Goal: Transaction & Acquisition: Purchase product/service

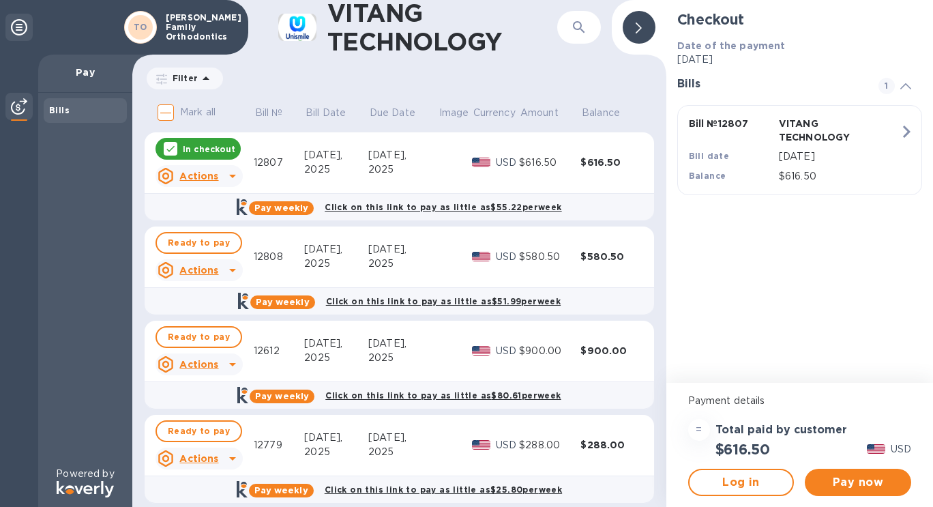
scroll to position [1, 0]
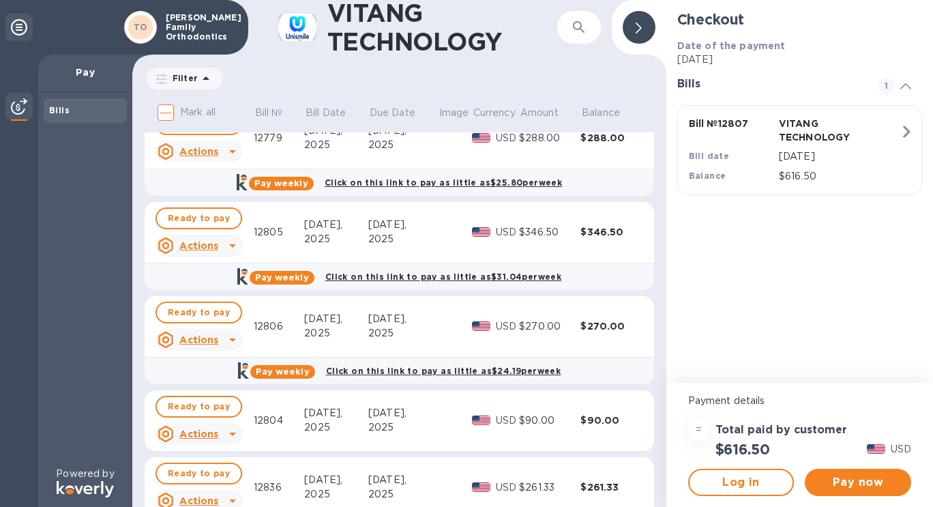
scroll to position [363, 0]
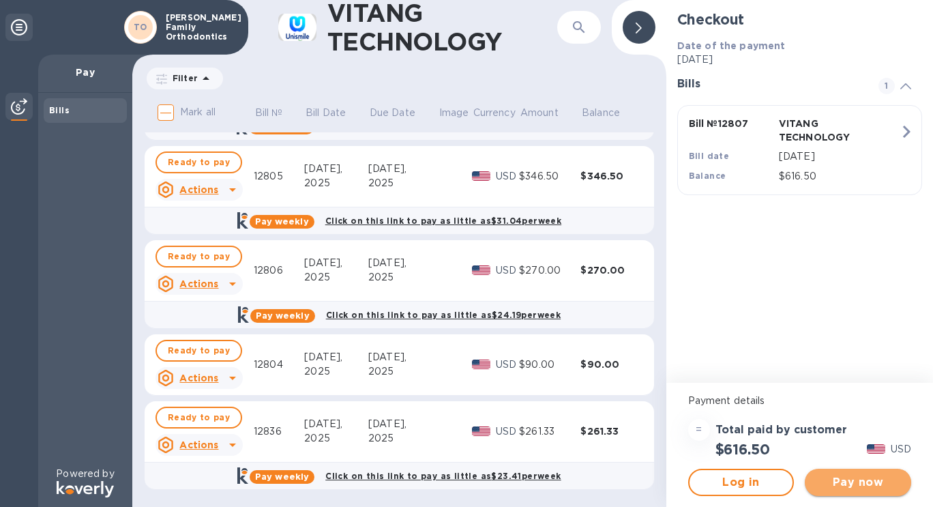
click at [824, 479] on span "Pay now" at bounding box center [857, 482] width 85 height 16
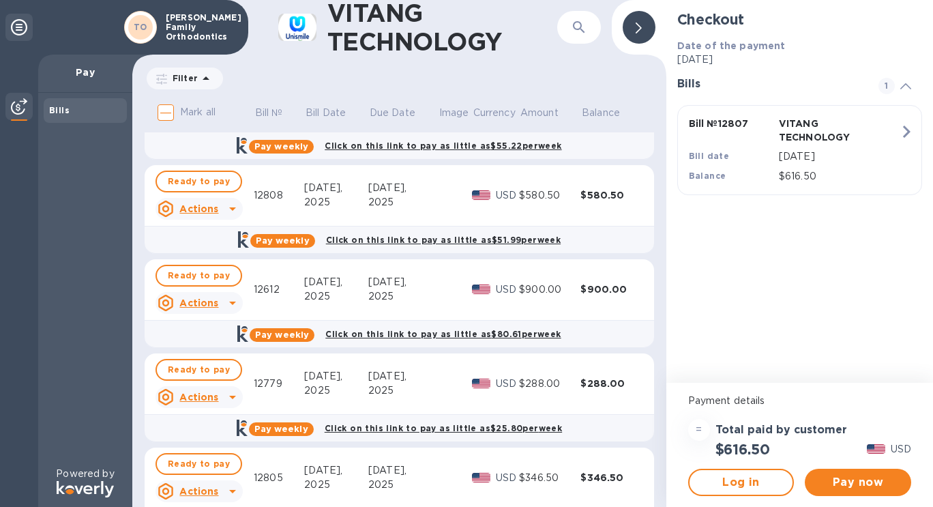
scroll to position [0, 0]
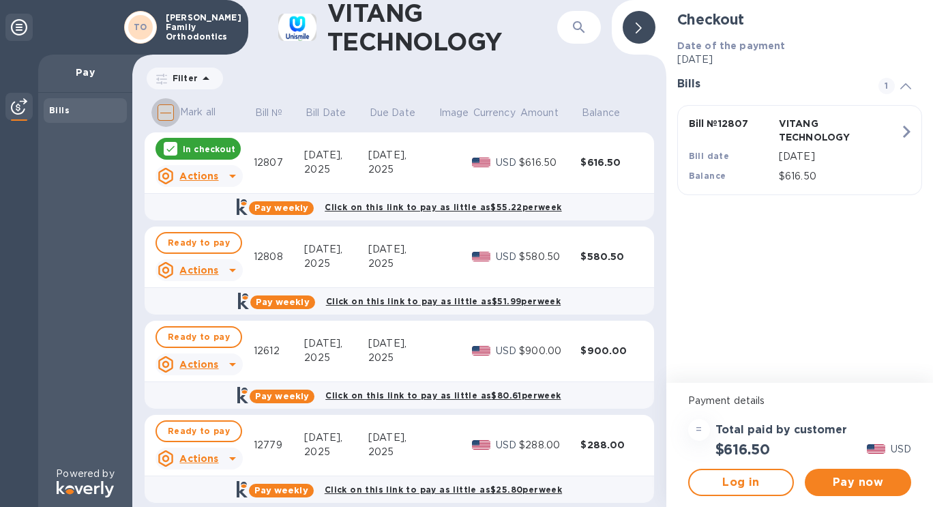
click at [166, 112] on input "Mark all" at bounding box center [165, 112] width 29 height 29
checkbox input "true"
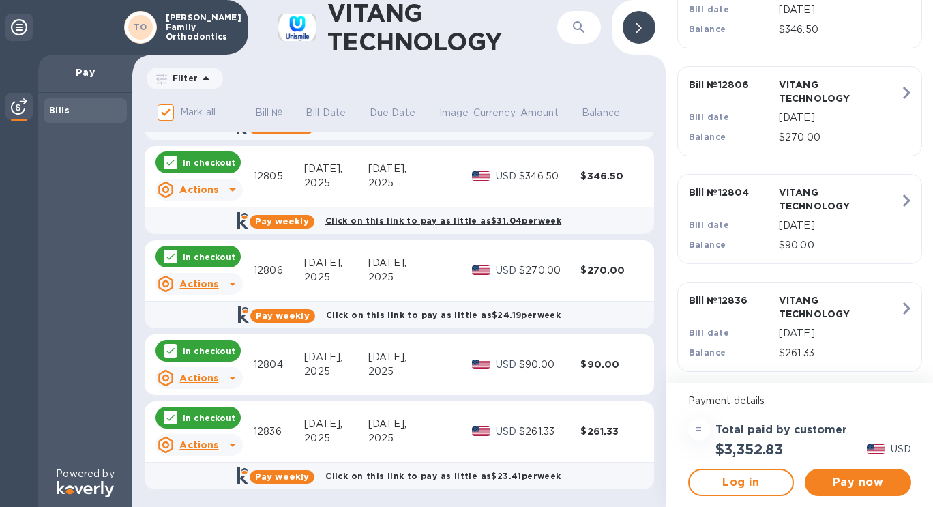
scroll to position [584, 0]
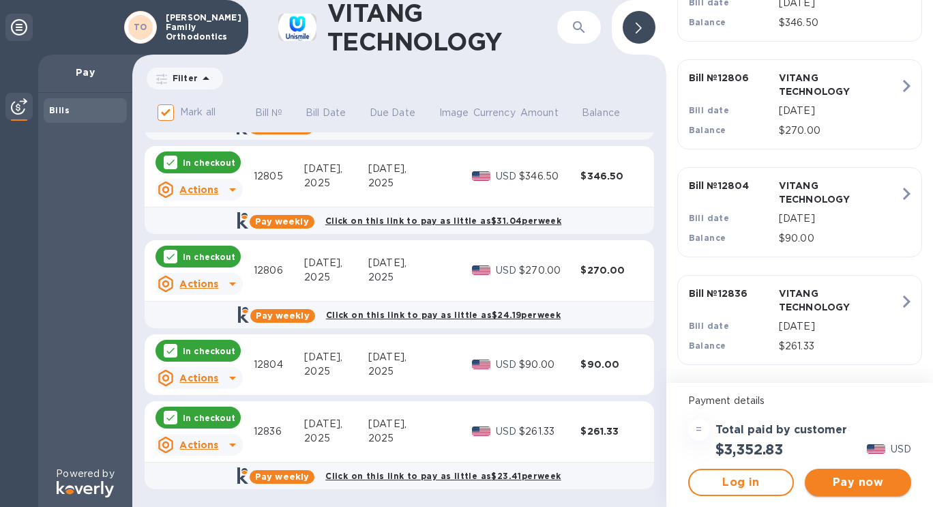
click at [845, 485] on span "Pay now" at bounding box center [857, 482] width 85 height 16
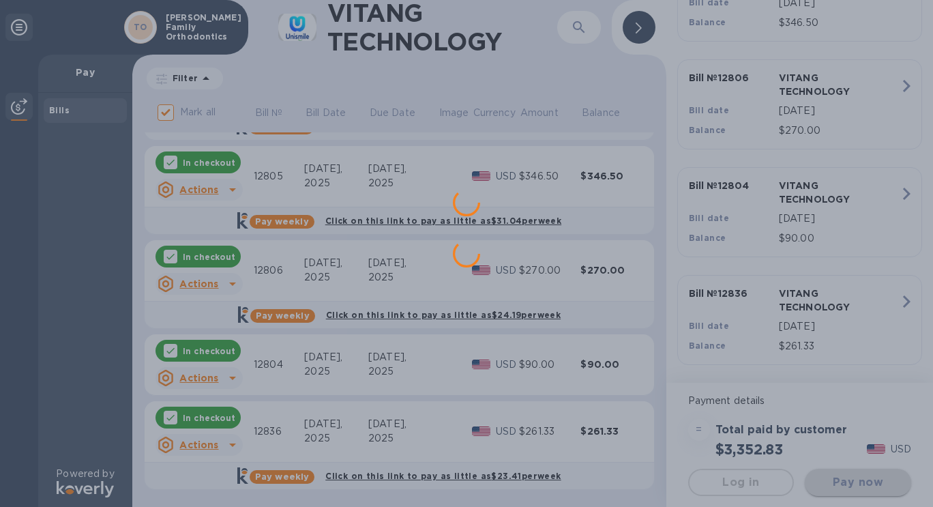
scroll to position [0, 0]
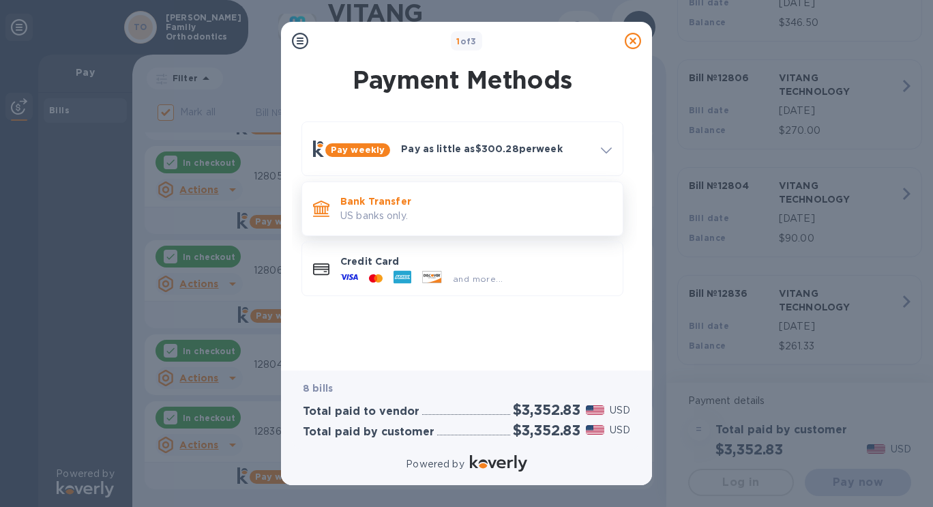
click at [397, 205] on p "Bank Transfer" at bounding box center [475, 201] width 271 height 14
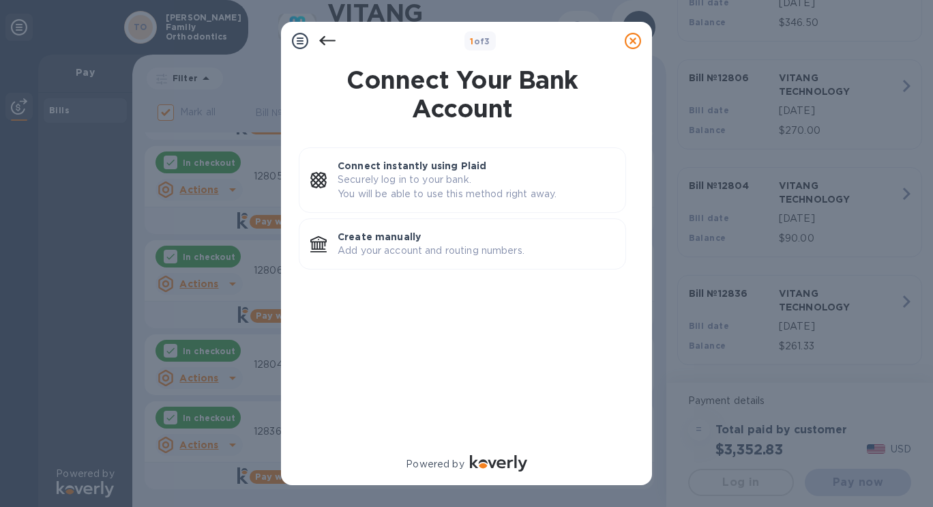
click at [328, 41] on icon at bounding box center [327, 41] width 16 height 10
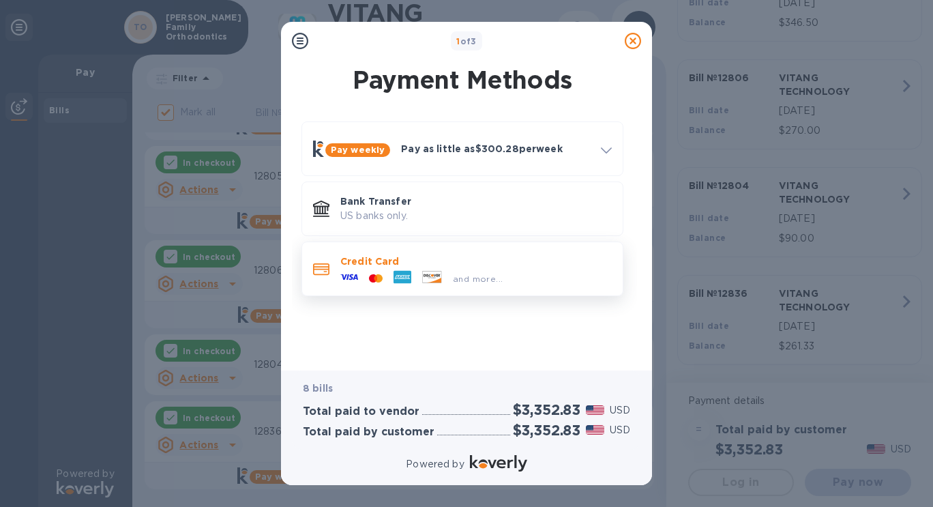
click at [406, 275] on icon at bounding box center [403, 277] width 16 height 4
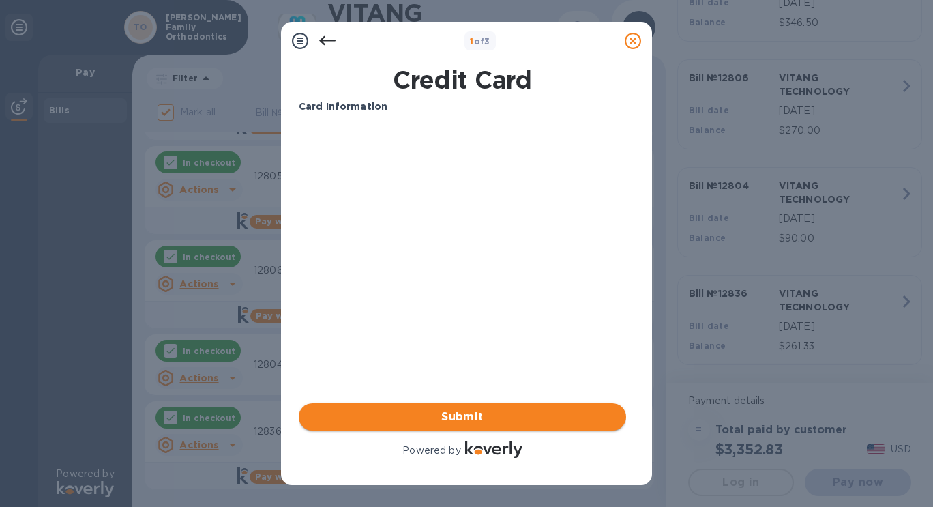
click at [464, 410] on span "Submit" at bounding box center [462, 416] width 305 height 16
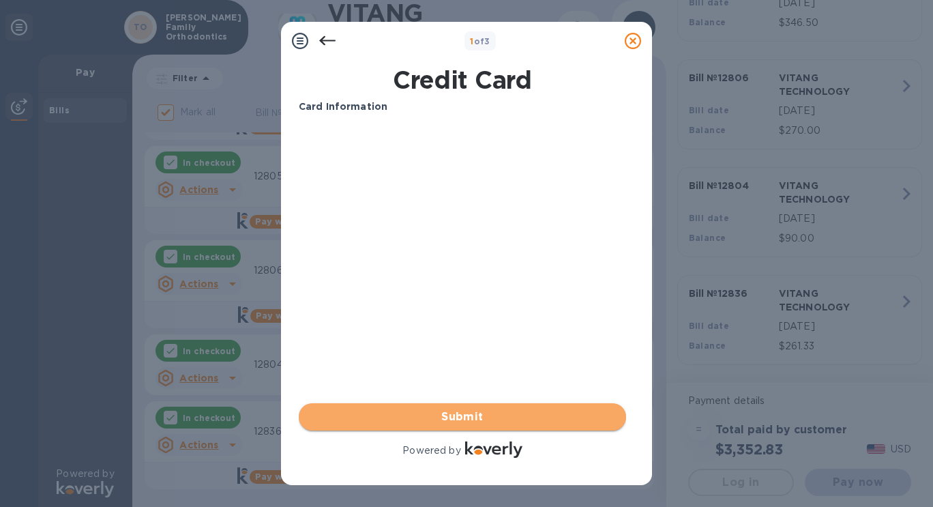
click at [444, 418] on span "Submit" at bounding box center [462, 416] width 305 height 16
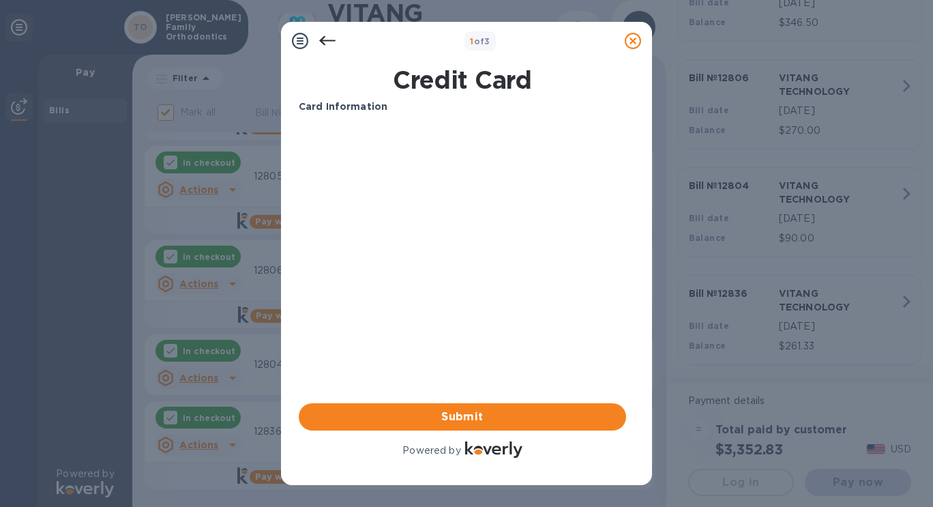
click at [300, 40] on icon at bounding box center [300, 41] width 16 height 16
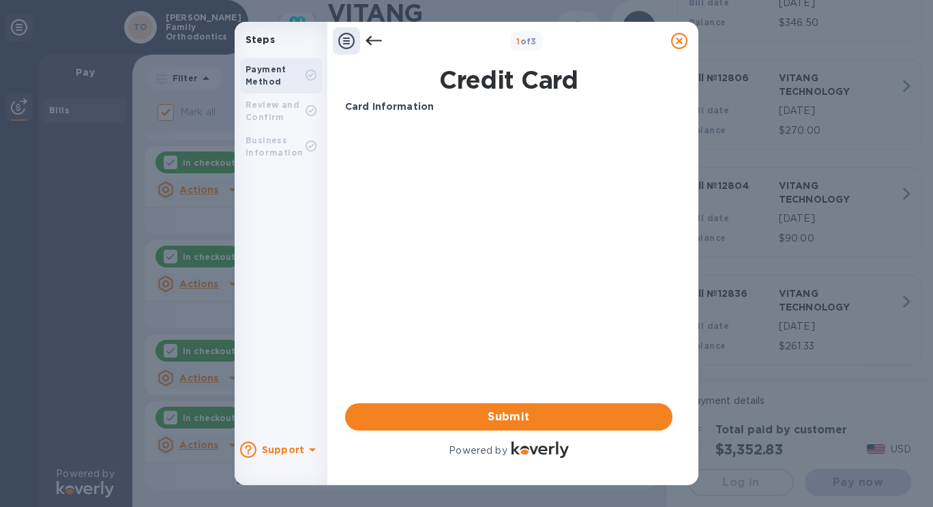
click at [263, 106] on b "Review and Confirm" at bounding box center [272, 111] width 54 height 22
click at [263, 112] on div "Review and Confirm" at bounding box center [275, 111] width 60 height 25
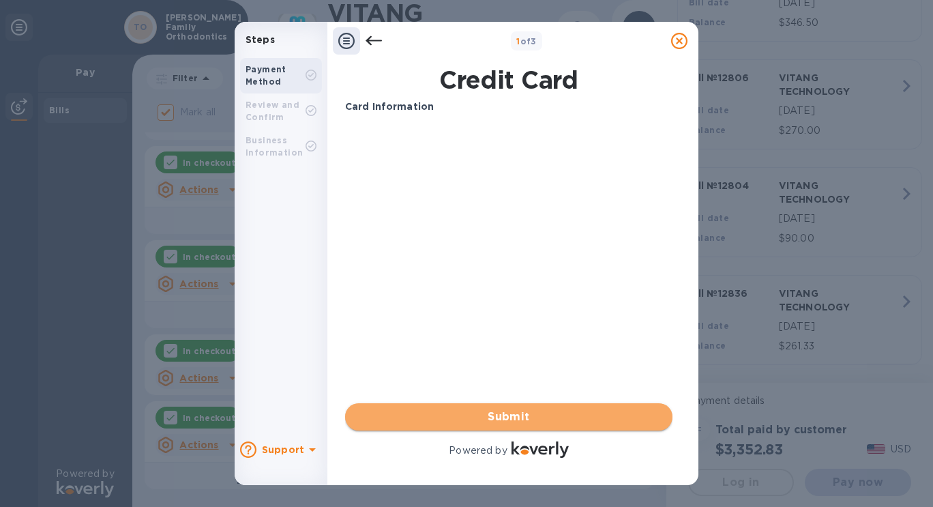
click at [447, 413] on span "Submit" at bounding box center [508, 416] width 305 height 16
click at [527, 415] on span "Submit" at bounding box center [508, 416] width 305 height 16
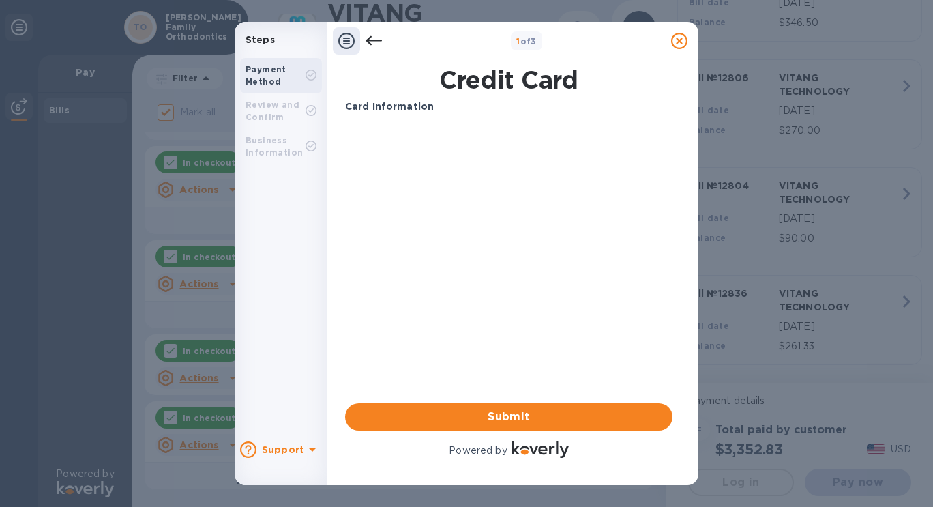
click at [367, 35] on icon at bounding box center [373, 41] width 16 height 16
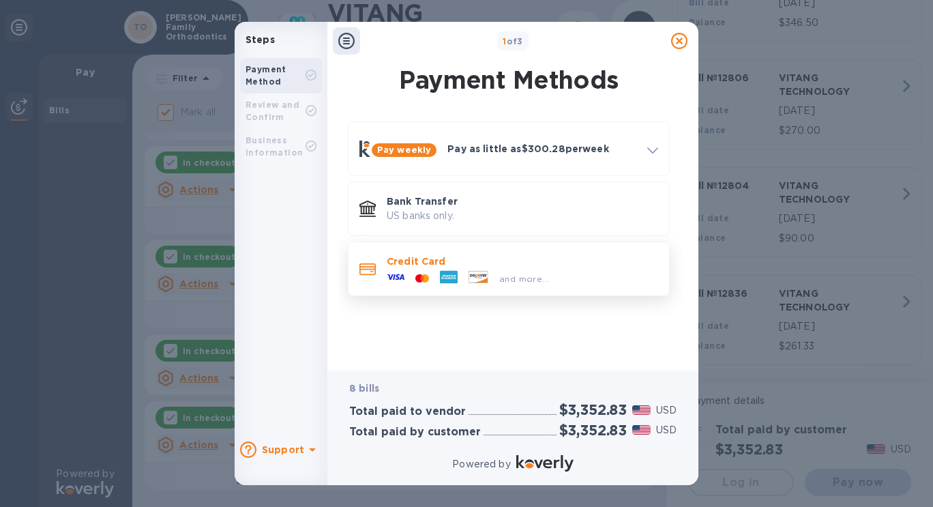
click at [424, 276] on icon at bounding box center [425, 277] width 7 height 8
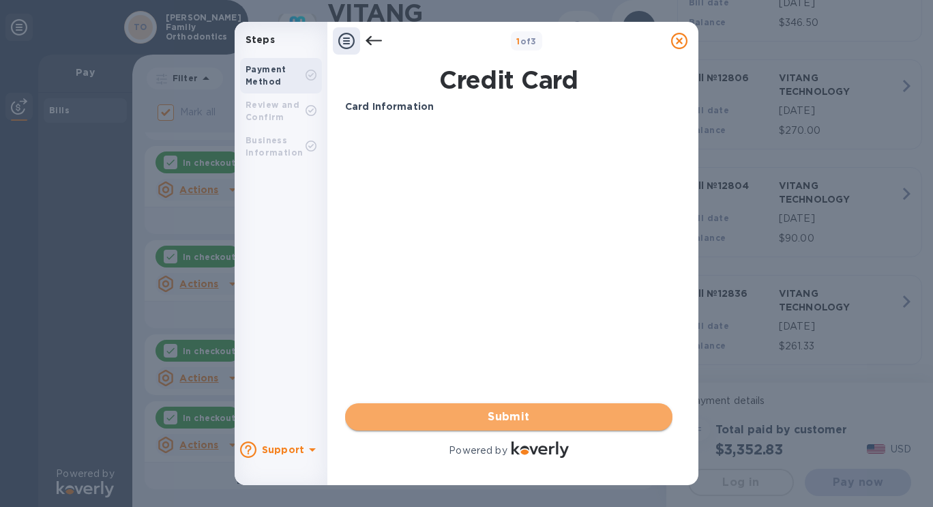
click at [478, 407] on button "Submit" at bounding box center [508, 416] width 327 height 27
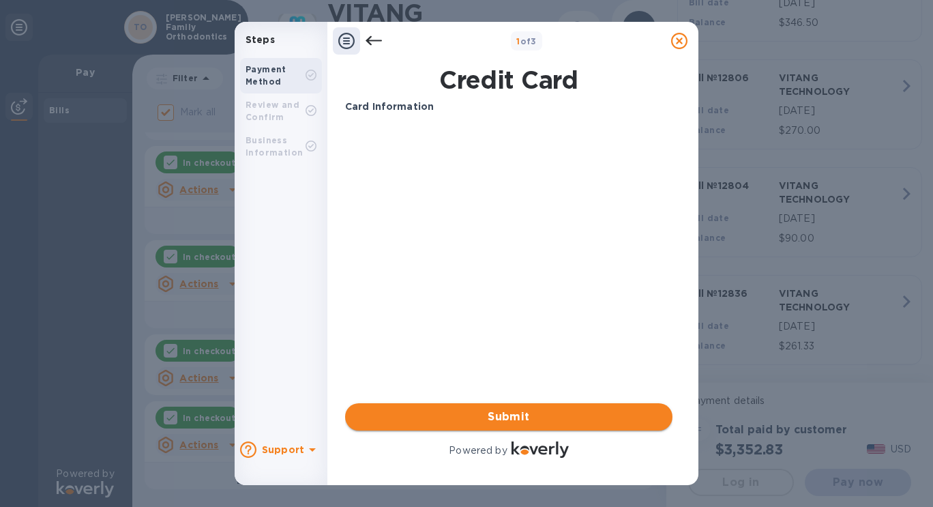
click at [478, 407] on button "Submit" at bounding box center [508, 416] width 327 height 27
click at [370, 39] on icon at bounding box center [373, 41] width 16 height 16
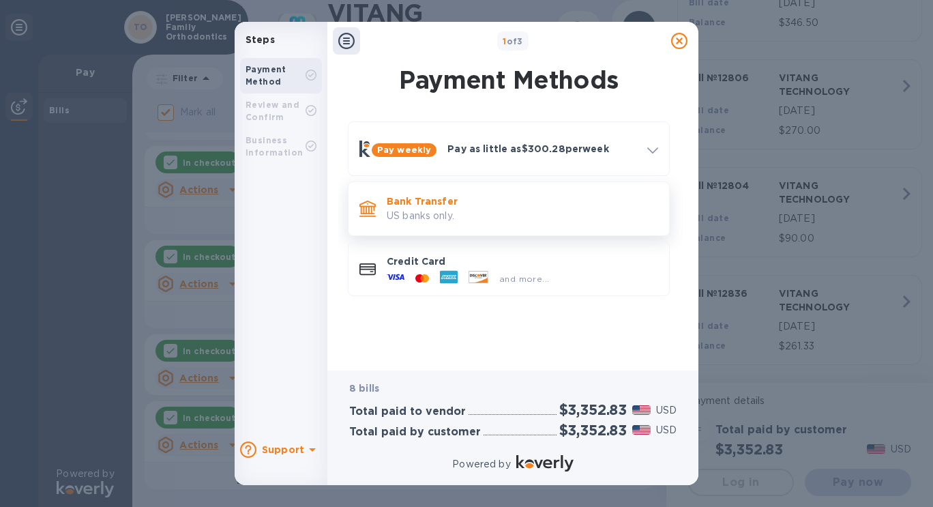
click at [438, 194] on div "Bank Transfer US banks only." at bounding box center [522, 208] width 282 height 39
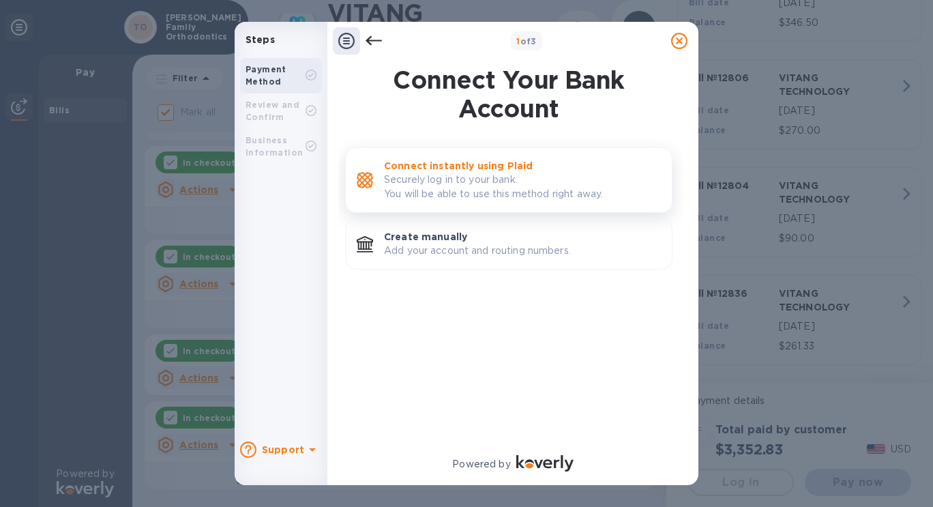
click at [423, 175] on p "Securely log in to your bank. You will be able to use this method right away." at bounding box center [522, 186] width 277 height 29
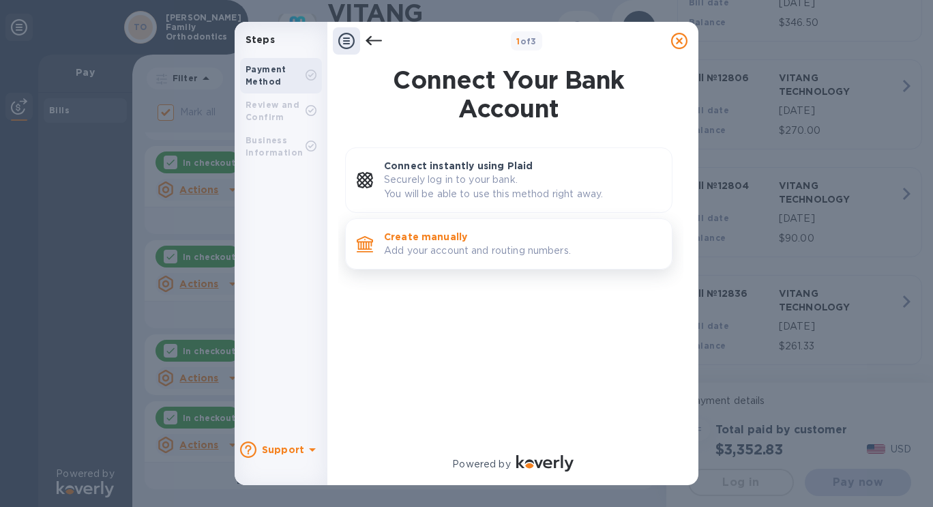
click at [425, 240] on p "Create manually" at bounding box center [522, 237] width 277 height 14
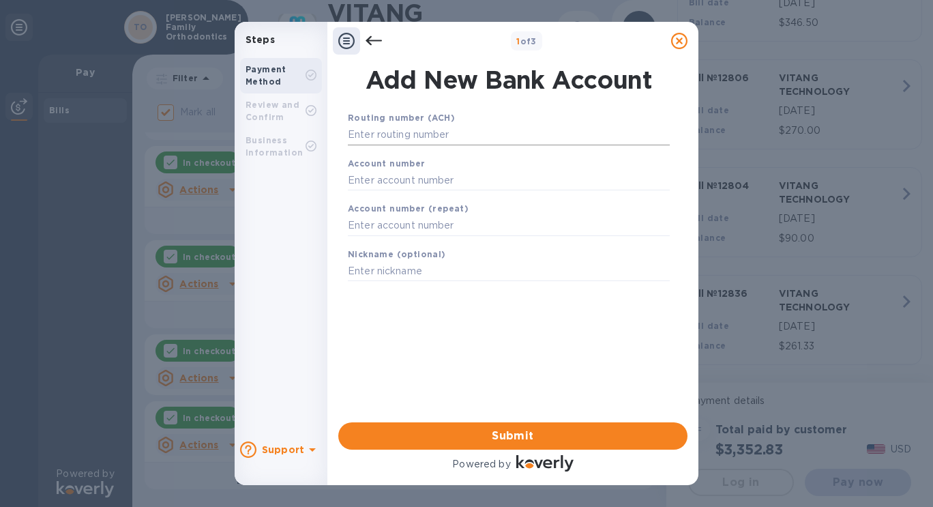
click at [451, 135] on input "text" at bounding box center [509, 135] width 322 height 20
click at [439, 135] on input "text" at bounding box center [509, 135] width 322 height 20
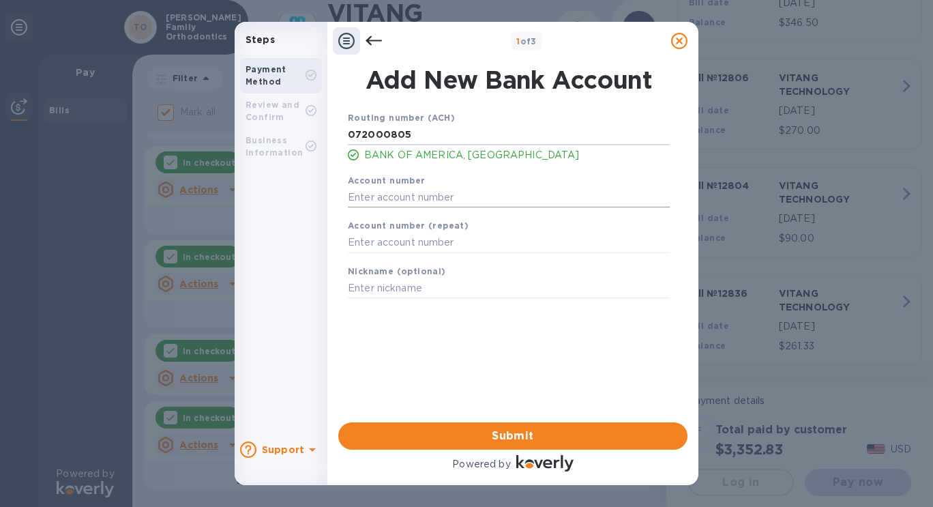
type input "072000805"
click at [397, 196] on input "text" at bounding box center [509, 197] width 322 height 20
type input "375011665237"
click at [382, 237] on input "text" at bounding box center [509, 242] width 322 height 20
type input "375011665237"
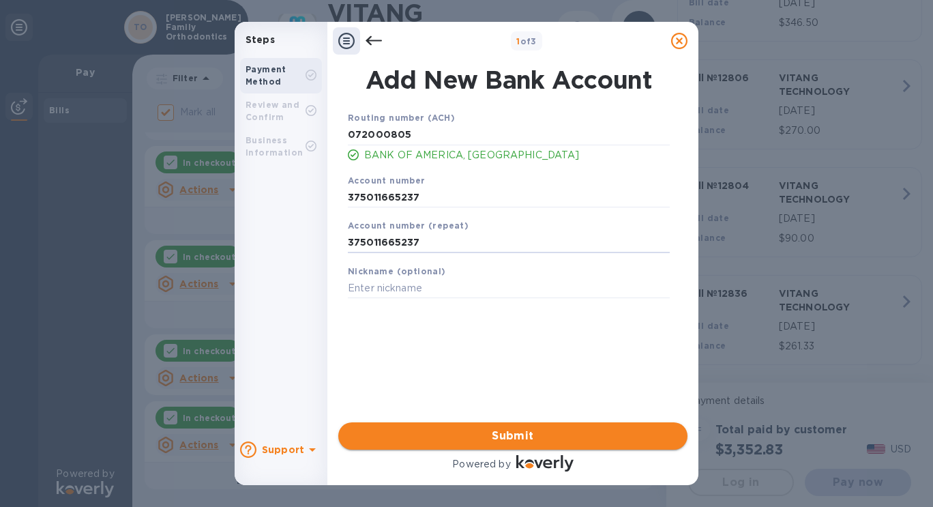
click at [498, 433] on span "Submit" at bounding box center [512, 435] width 327 height 16
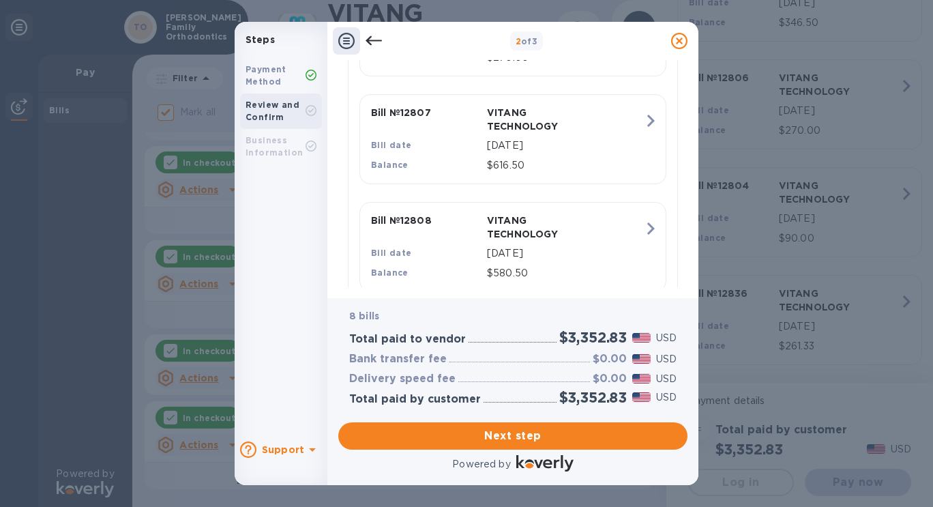
scroll to position [1008, 0]
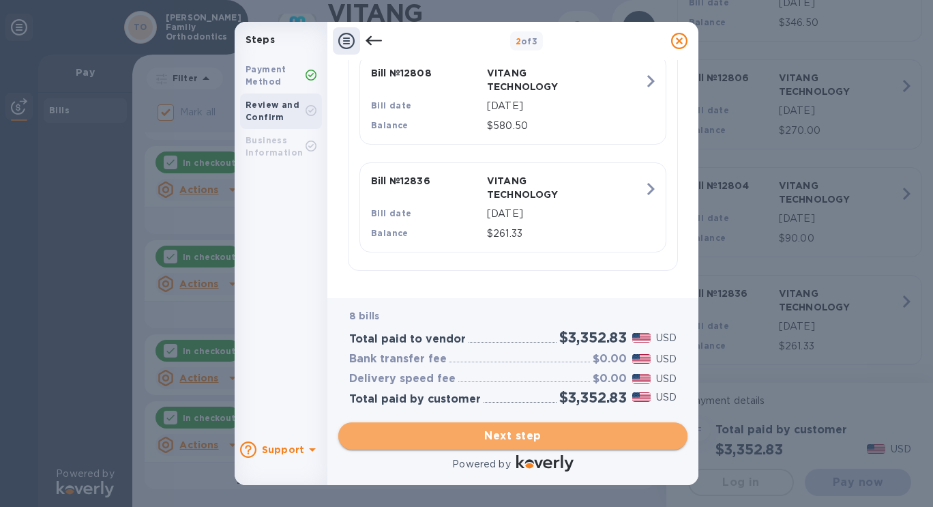
click at [518, 439] on span "Next step" at bounding box center [512, 435] width 327 height 16
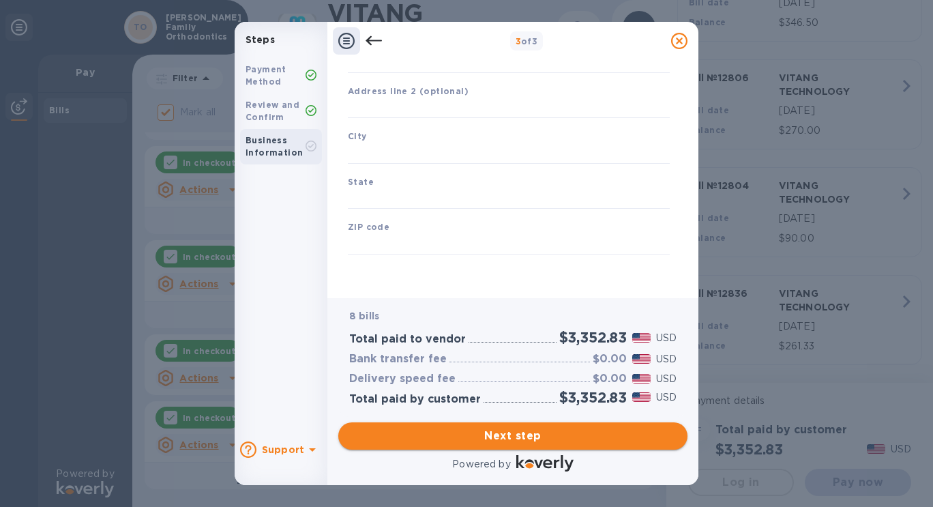
scroll to position [162, 0]
type input "United States"
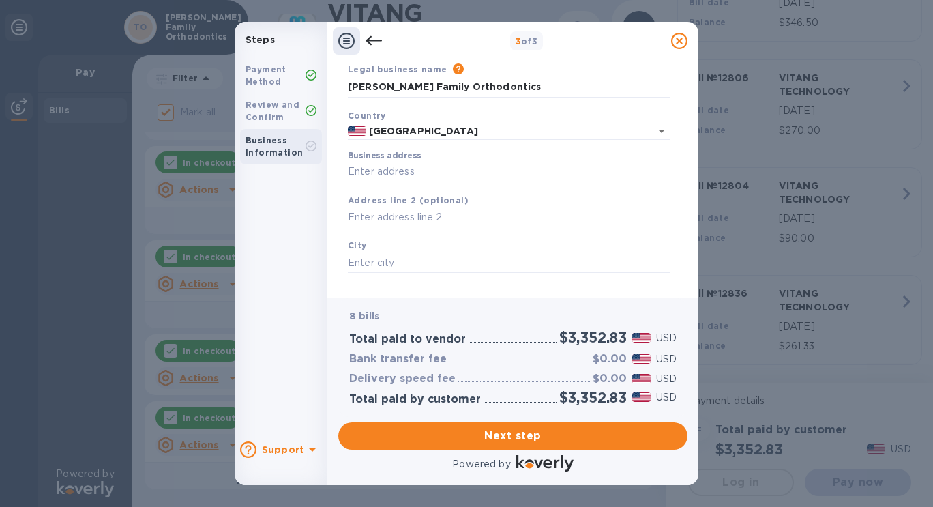
scroll to position [52, 0]
click at [401, 174] on input "Business address" at bounding box center [509, 171] width 322 height 20
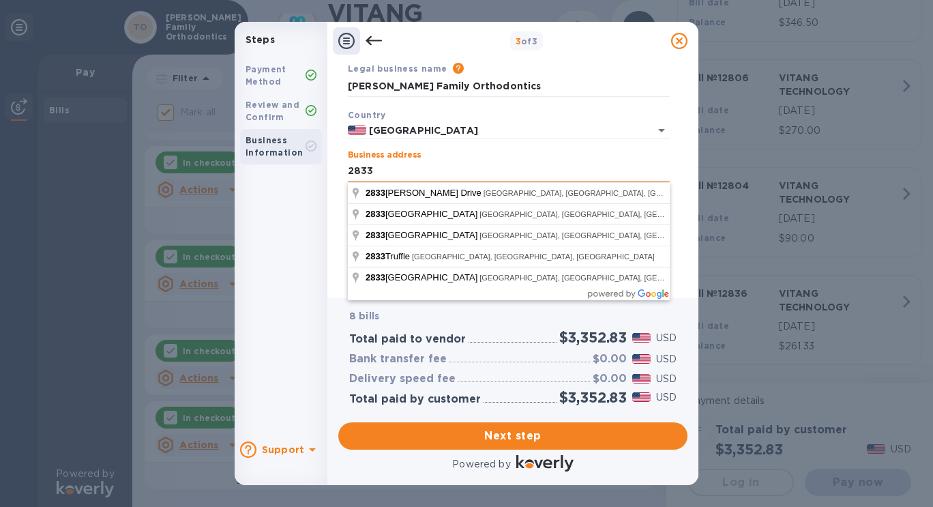
type input "2833 Crooks Rd, STE103"
click at [284, 239] on div "Payment Method Review and Confirm Business Information" at bounding box center [281, 241] width 93 height 378
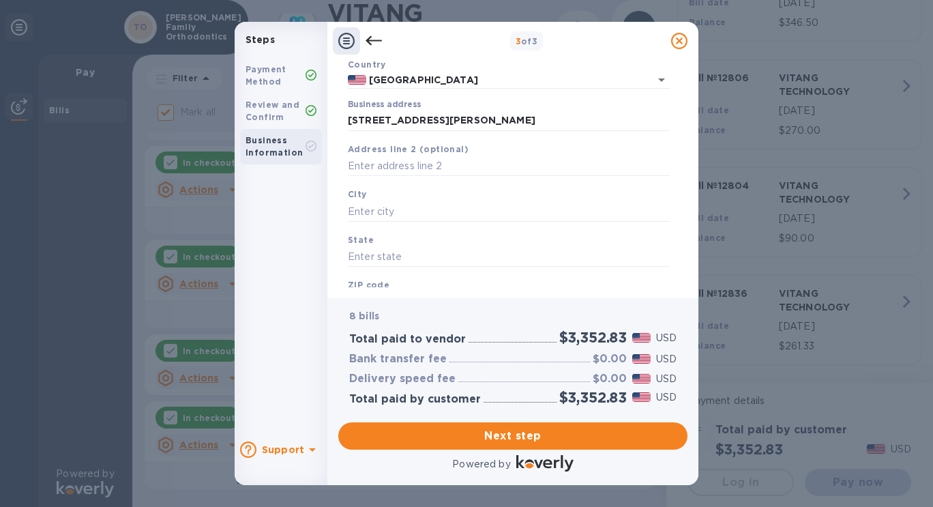
scroll to position [107, 0]
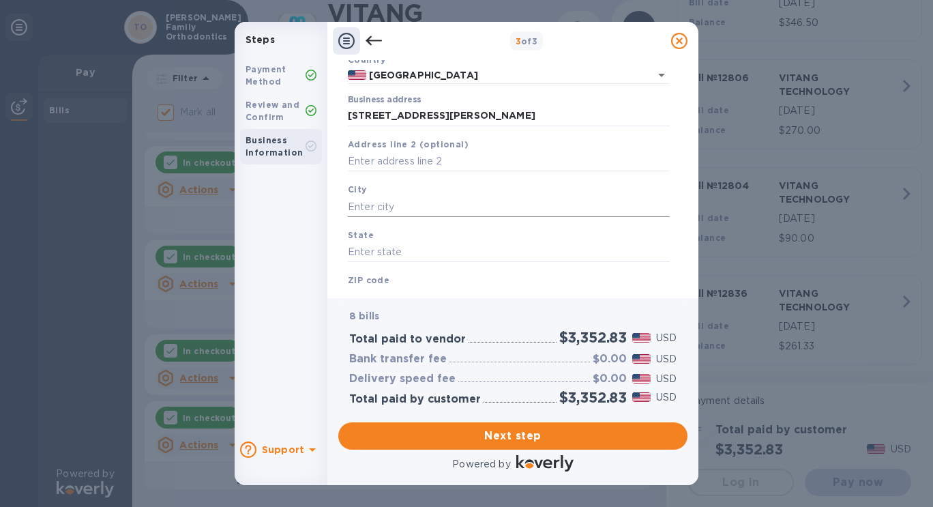
click at [421, 217] on div "City" at bounding box center [508, 200] width 333 height 46
click at [412, 213] on input "text" at bounding box center [509, 206] width 322 height 20
type input "Troy"
click at [389, 247] on input "text" at bounding box center [509, 252] width 322 height 20
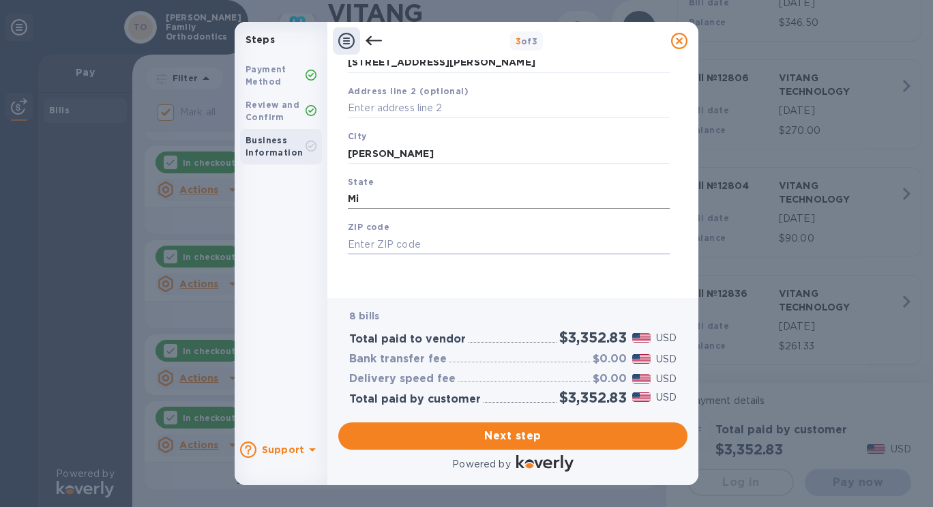
click at [376, 192] on input "Mi" at bounding box center [509, 199] width 322 height 20
type input "MI"
type input "48084"
click at [498, 436] on span "Next step" at bounding box center [512, 435] width 327 height 16
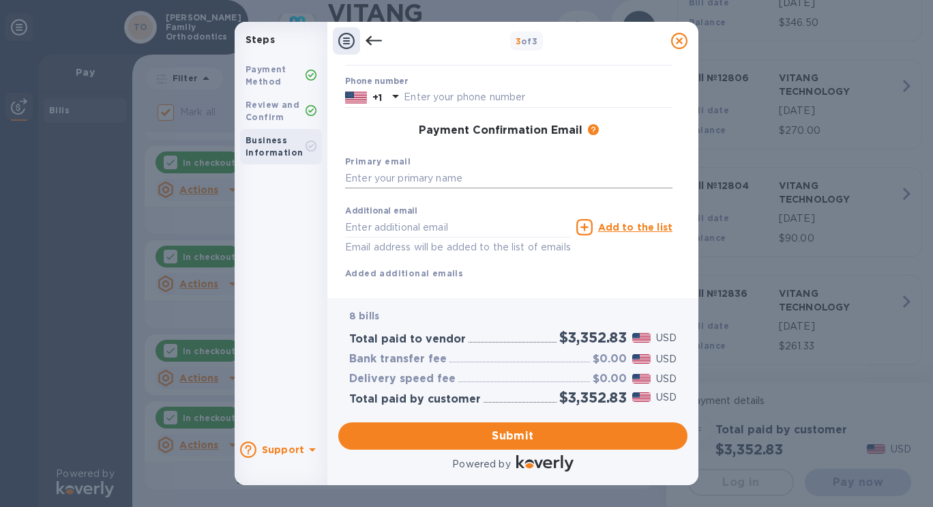
click at [475, 181] on input "text" at bounding box center [508, 178] width 327 height 20
type input "troyfamilyorthodontics@gmail.com"
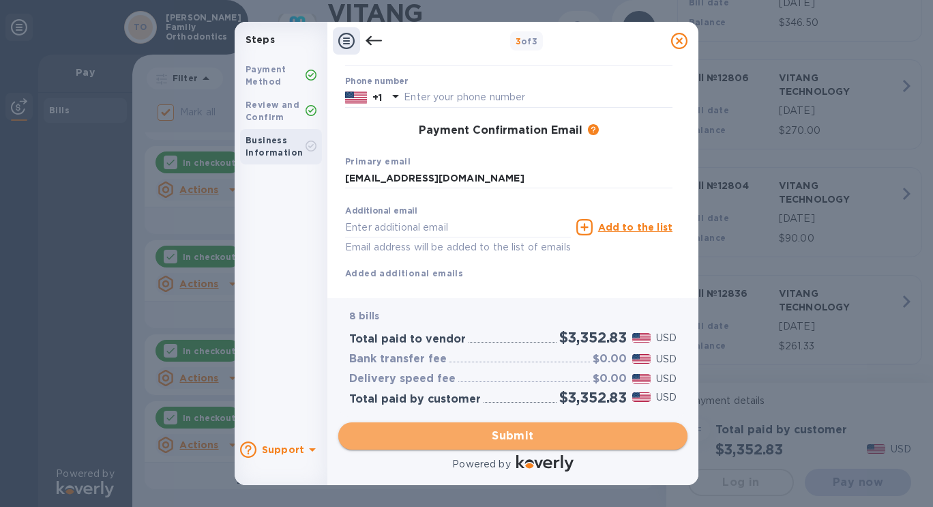
click at [497, 437] on span "Submit" at bounding box center [512, 435] width 327 height 16
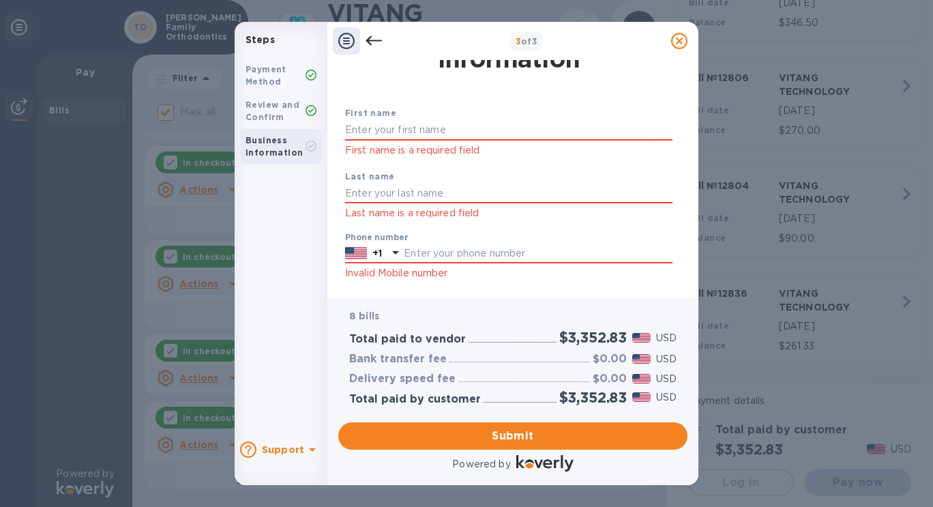
scroll to position [37, 0]
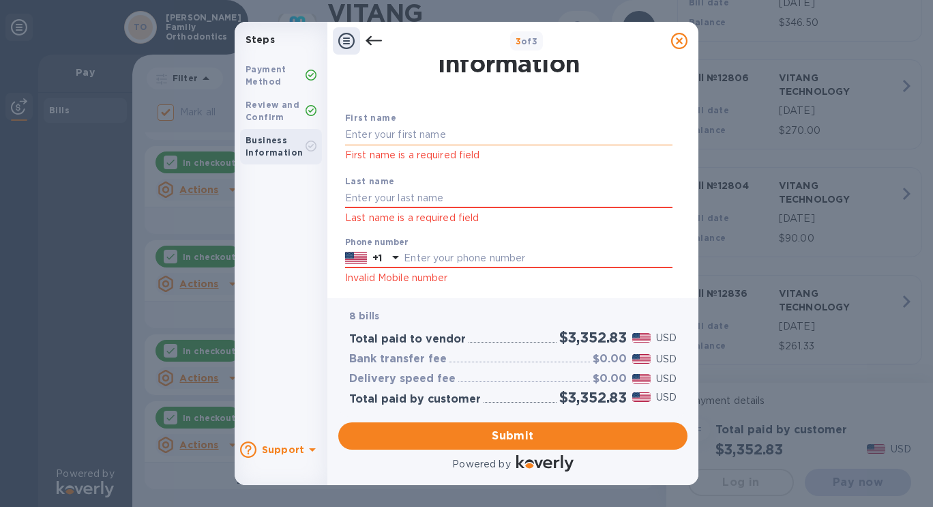
click at [441, 136] on input "text" at bounding box center [508, 135] width 327 height 20
type input "Tingxi"
type input "Liu"
type input "2488854891"
type input "eztingxi2@gmail.com"
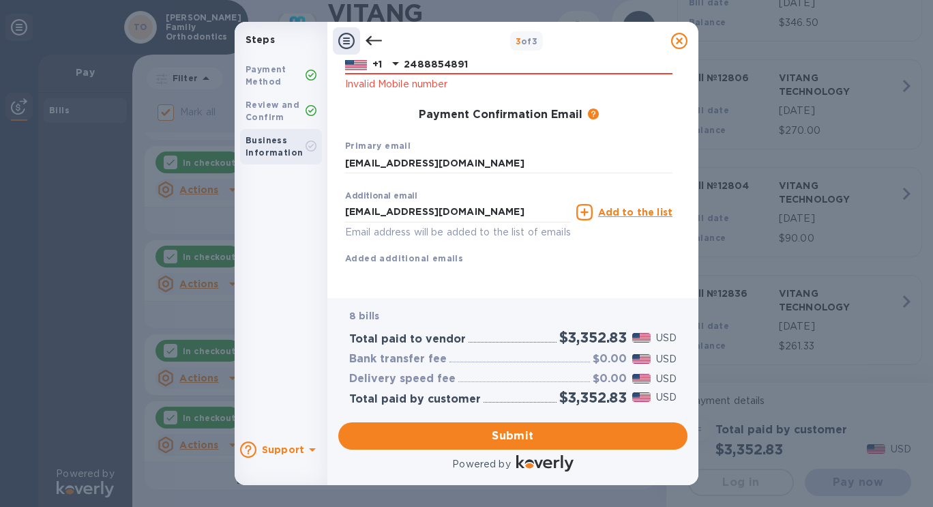
scroll to position [240, 0]
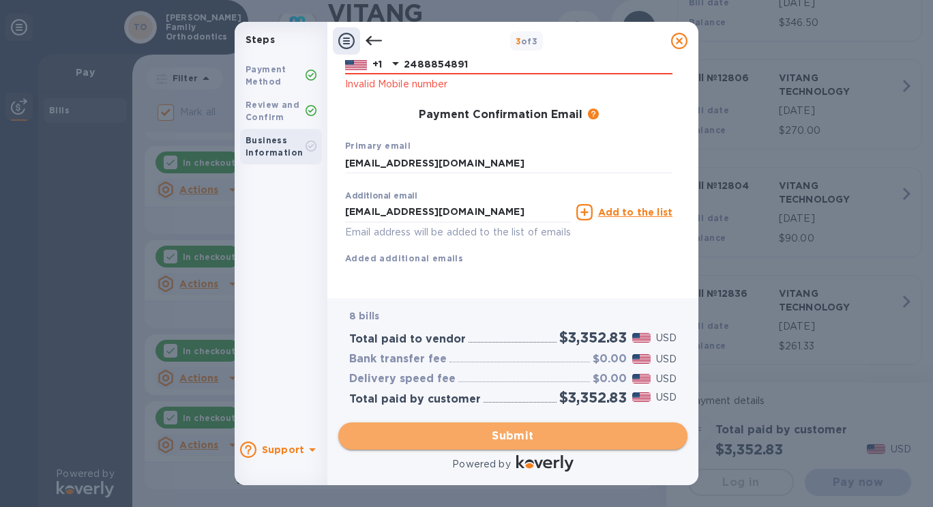
click at [519, 448] on button "Submit" at bounding box center [512, 435] width 349 height 27
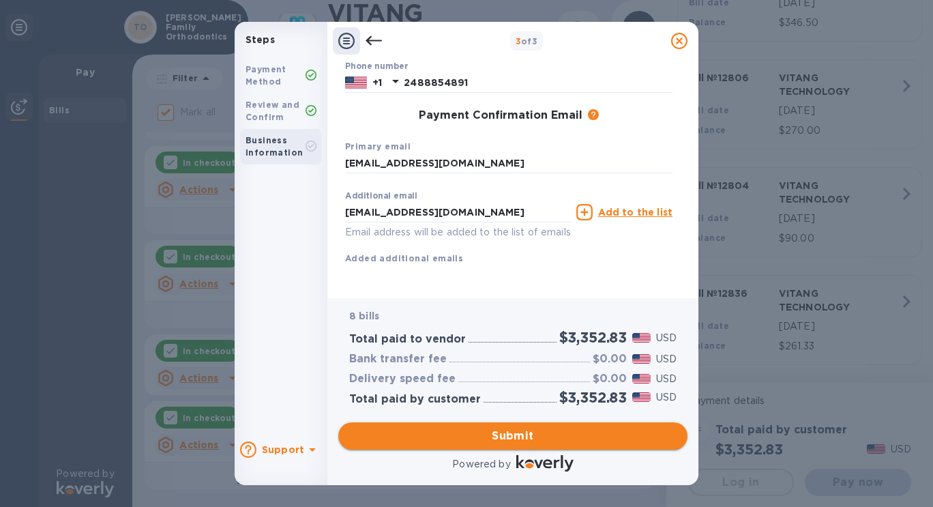
click at [507, 430] on span "Submit" at bounding box center [512, 435] width 327 height 16
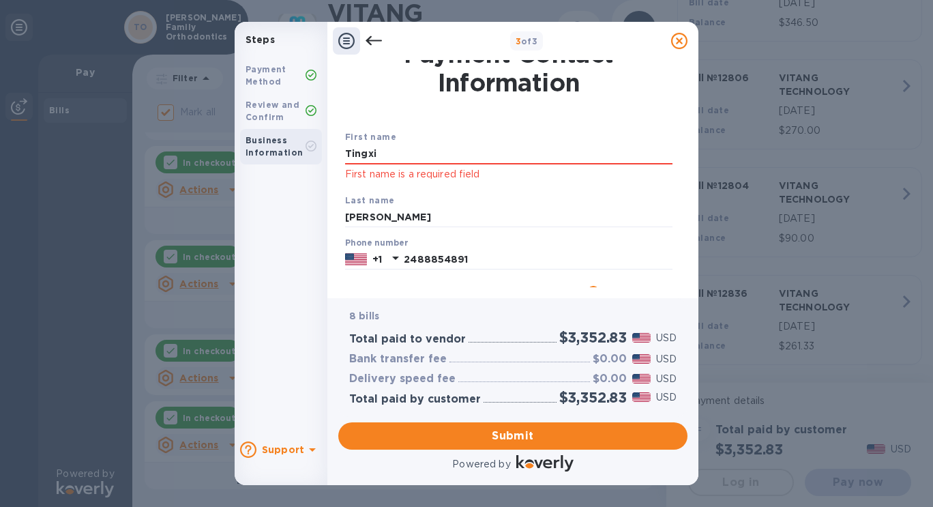
scroll to position [0, 0]
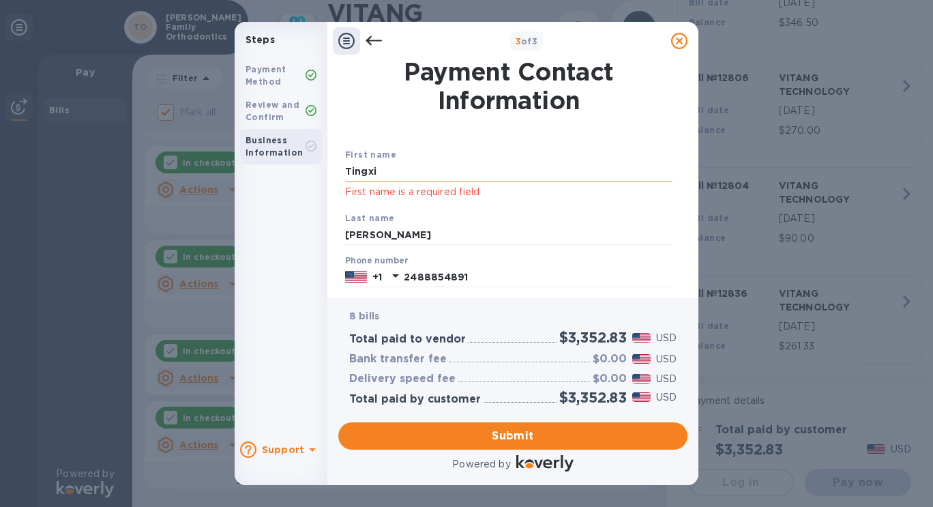
click at [453, 175] on input "Tingxi" at bounding box center [508, 172] width 327 height 20
click at [387, 207] on div "Last name Liu" at bounding box center [509, 228] width 338 height 46
click at [390, 172] on input "Tingxi" at bounding box center [508, 172] width 327 height 20
type input "Tingxi"
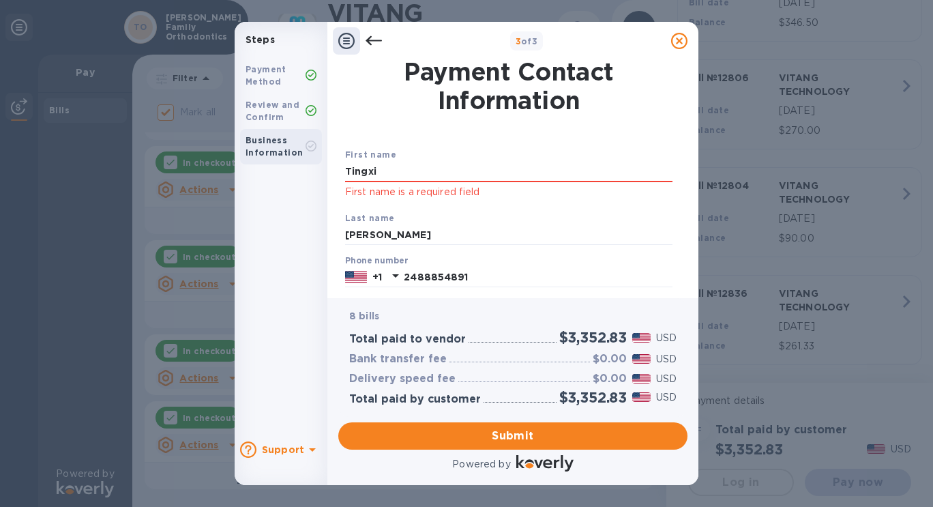
click at [377, 203] on div "First name Tingxi First name is a required field" at bounding box center [509, 173] width 338 height 63
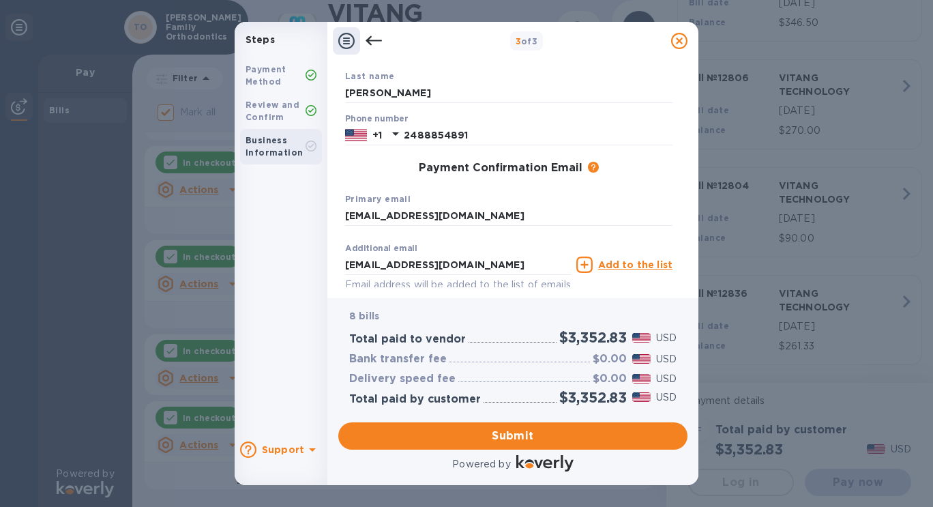
scroll to position [144, 0]
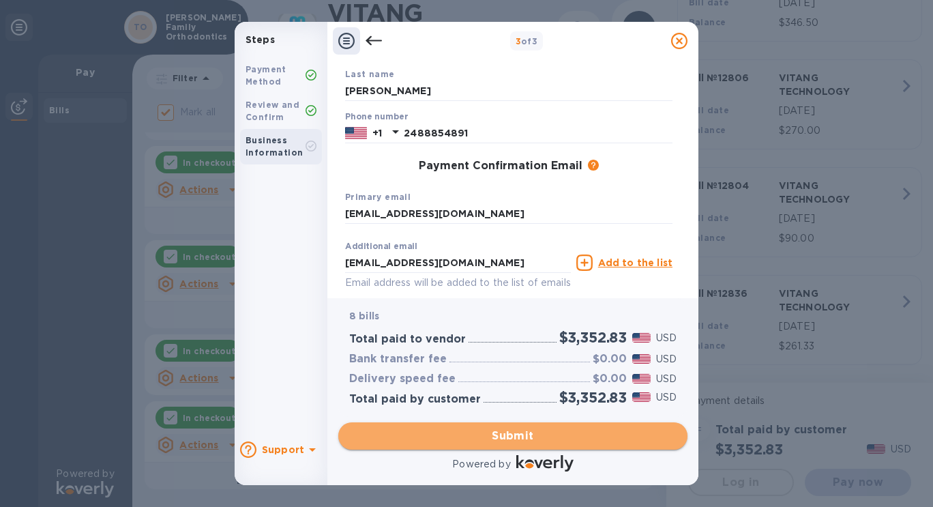
click at [511, 426] on button "Submit" at bounding box center [512, 435] width 349 height 27
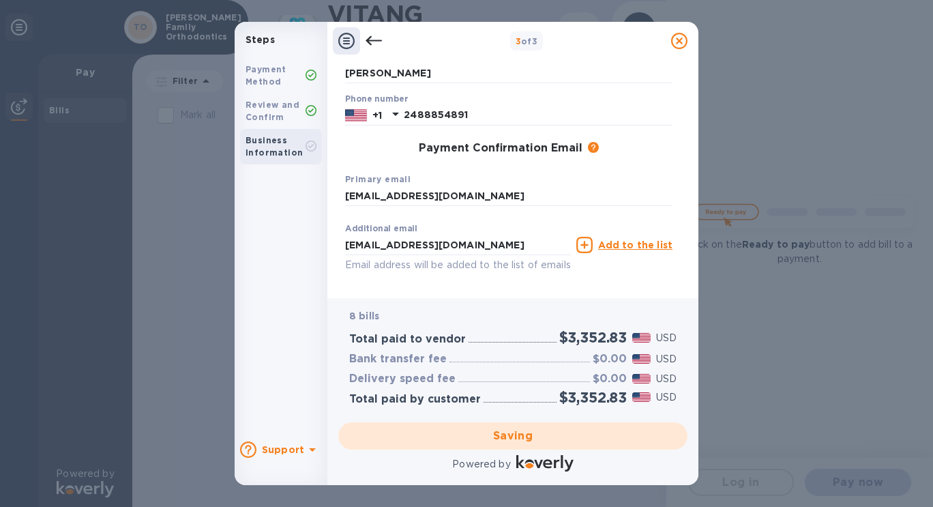
checkbox input "false"
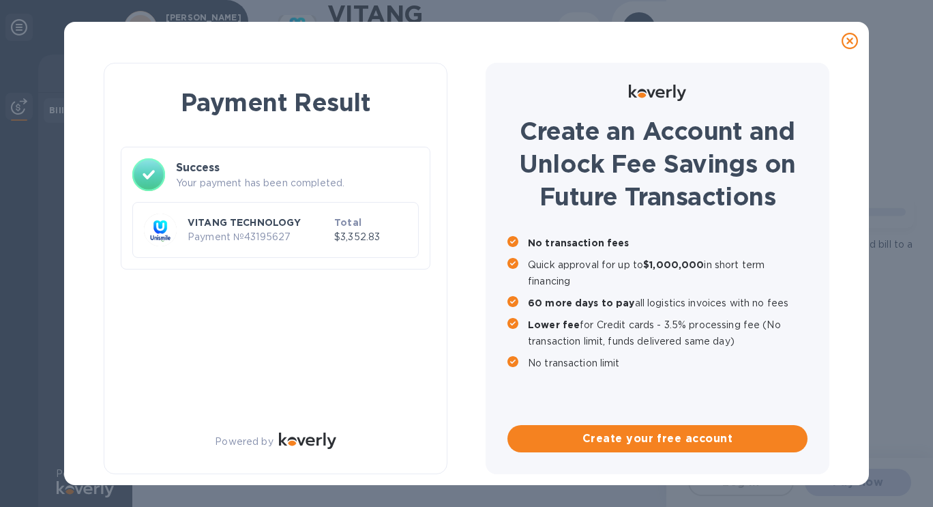
scroll to position [0, 0]
